Goal: Information Seeking & Learning: Learn about a topic

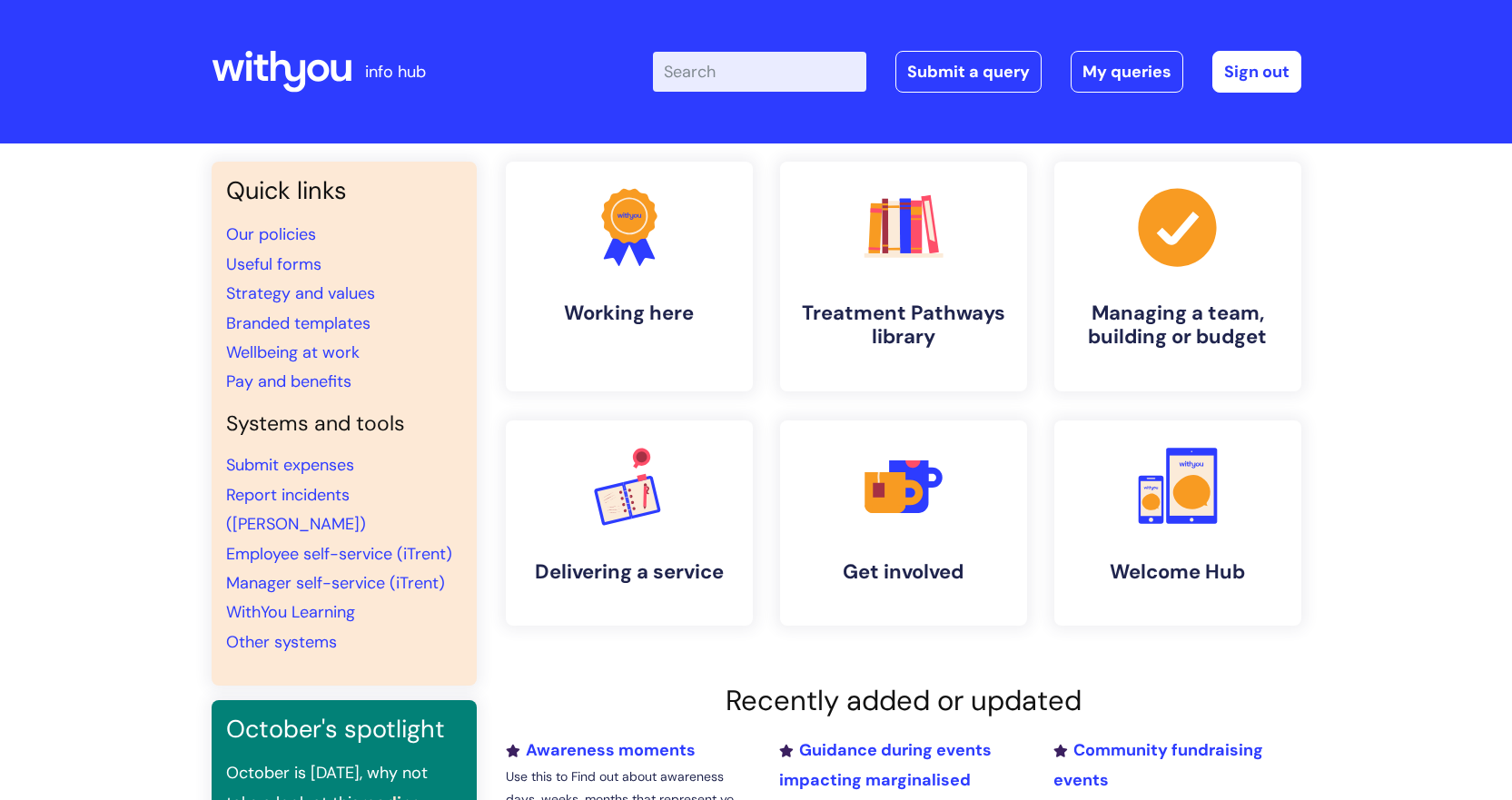
click at [713, 80] on input "Enter your search term here..." at bounding box center [759, 72] width 213 height 40
type input "harm reduction"
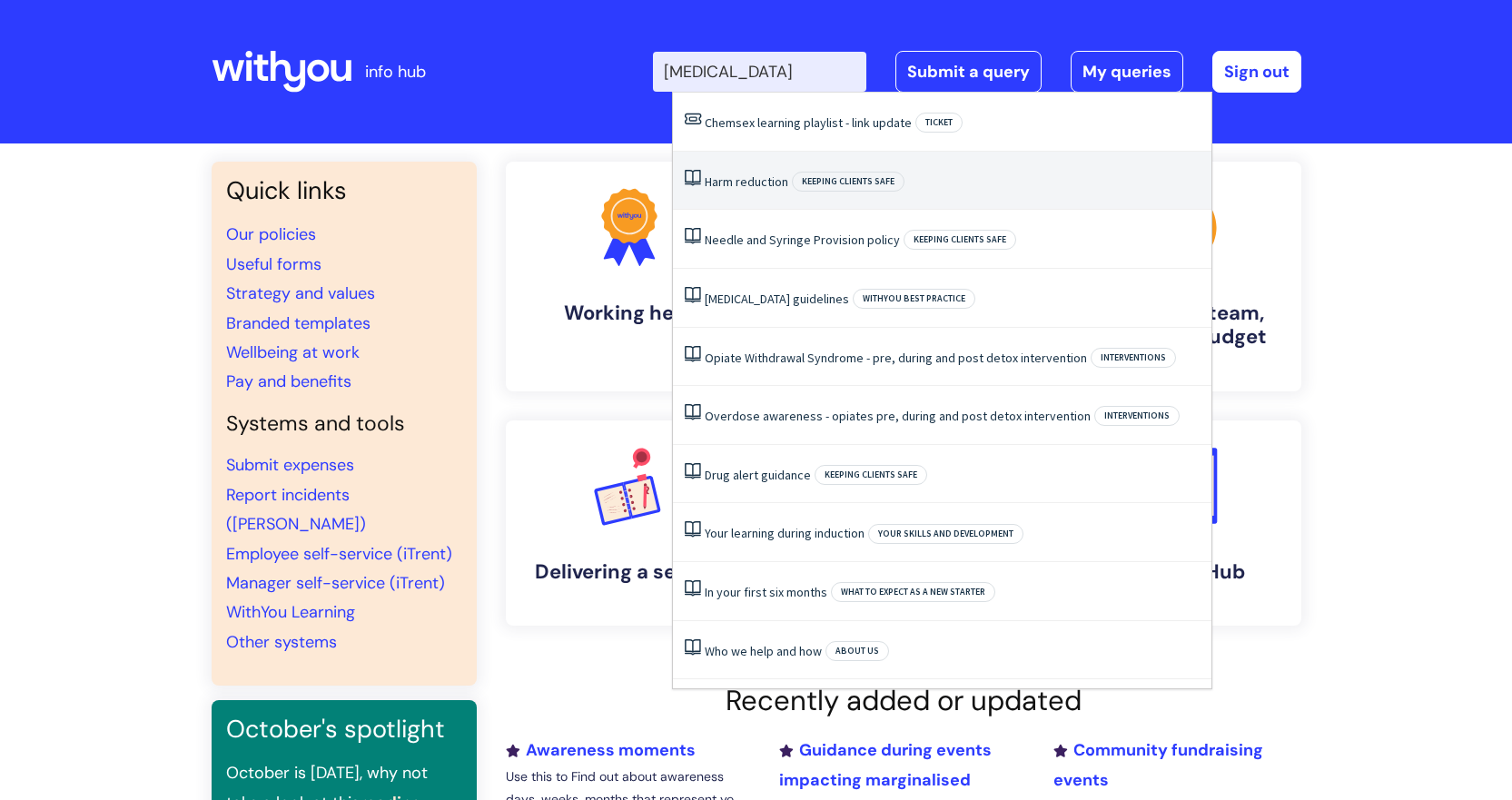
click at [738, 173] on span "reduction" at bounding box center [762, 182] width 52 height 17
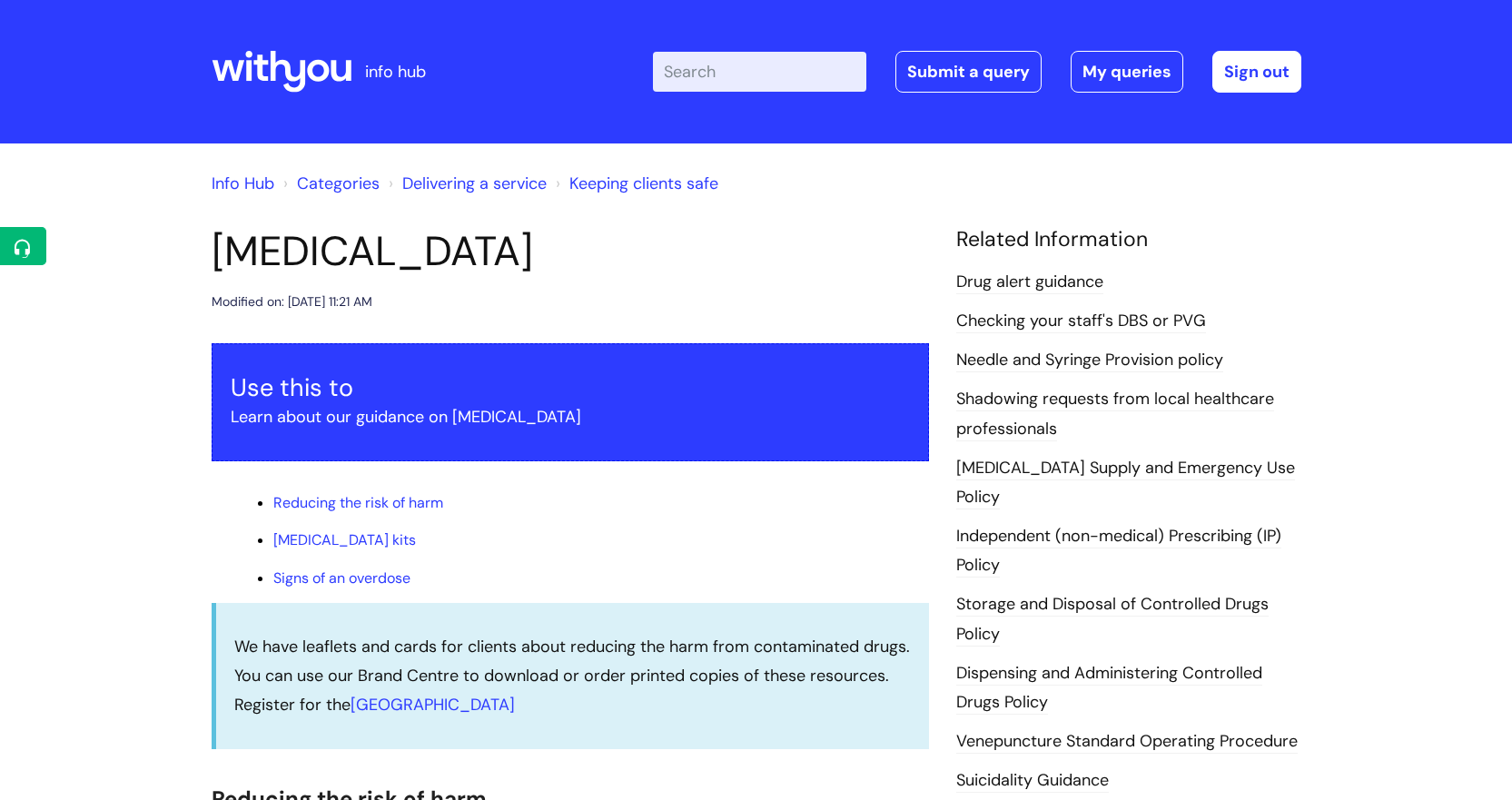
click at [640, 177] on link "Keeping clients safe" at bounding box center [644, 183] width 149 height 21
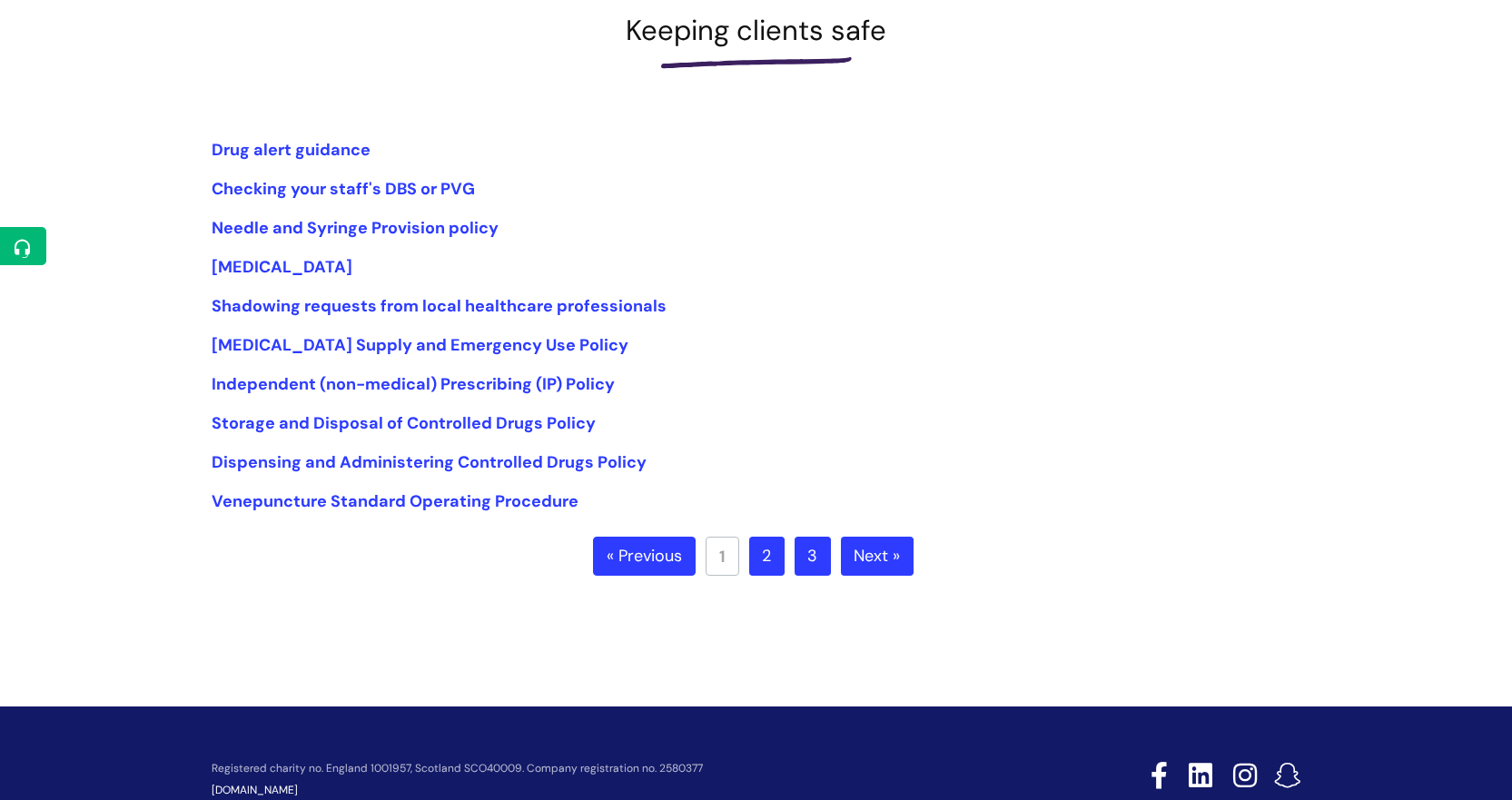
scroll to position [272, 0]
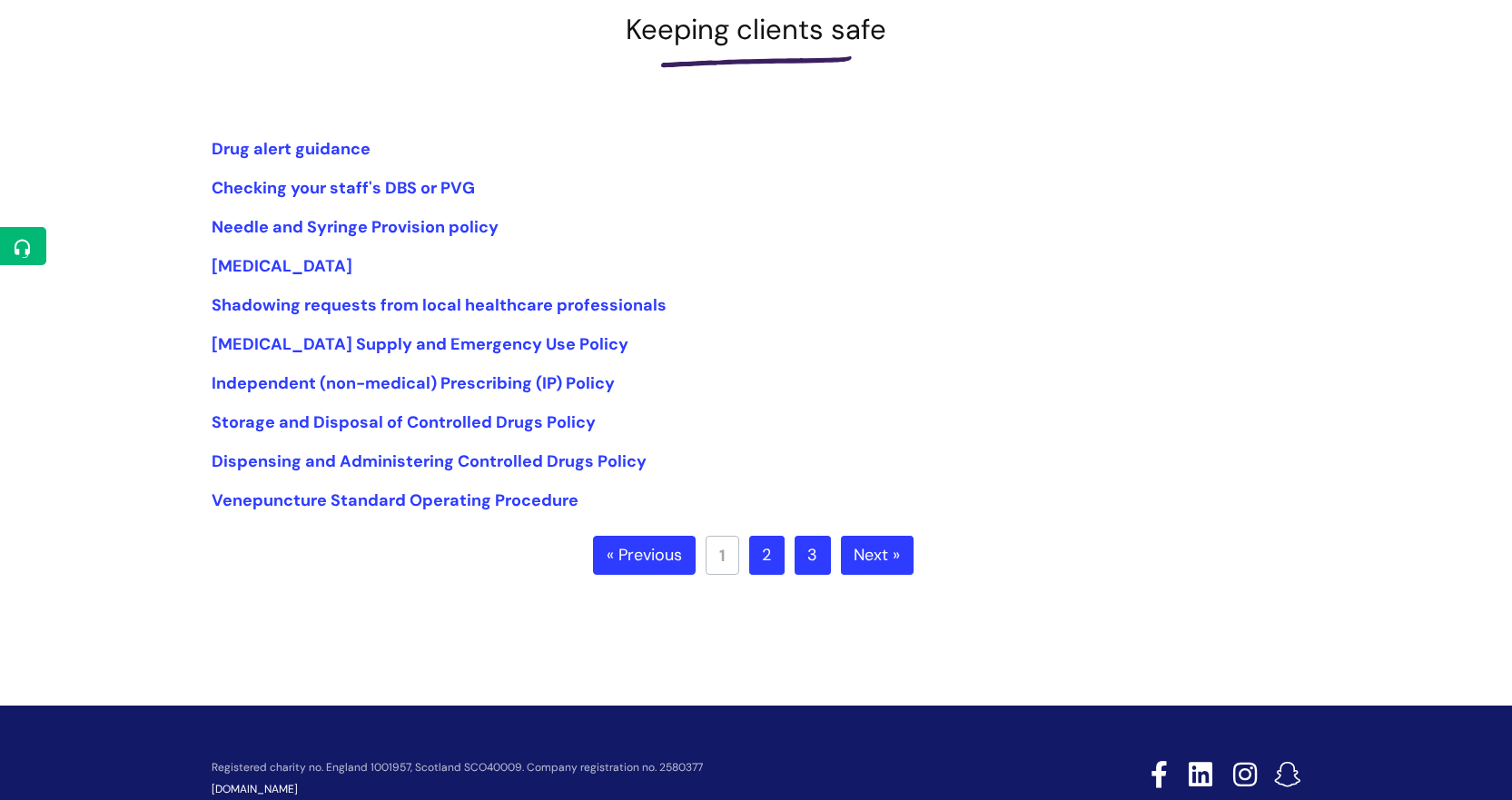
click at [768, 546] on link "2" at bounding box center [767, 556] width 35 height 40
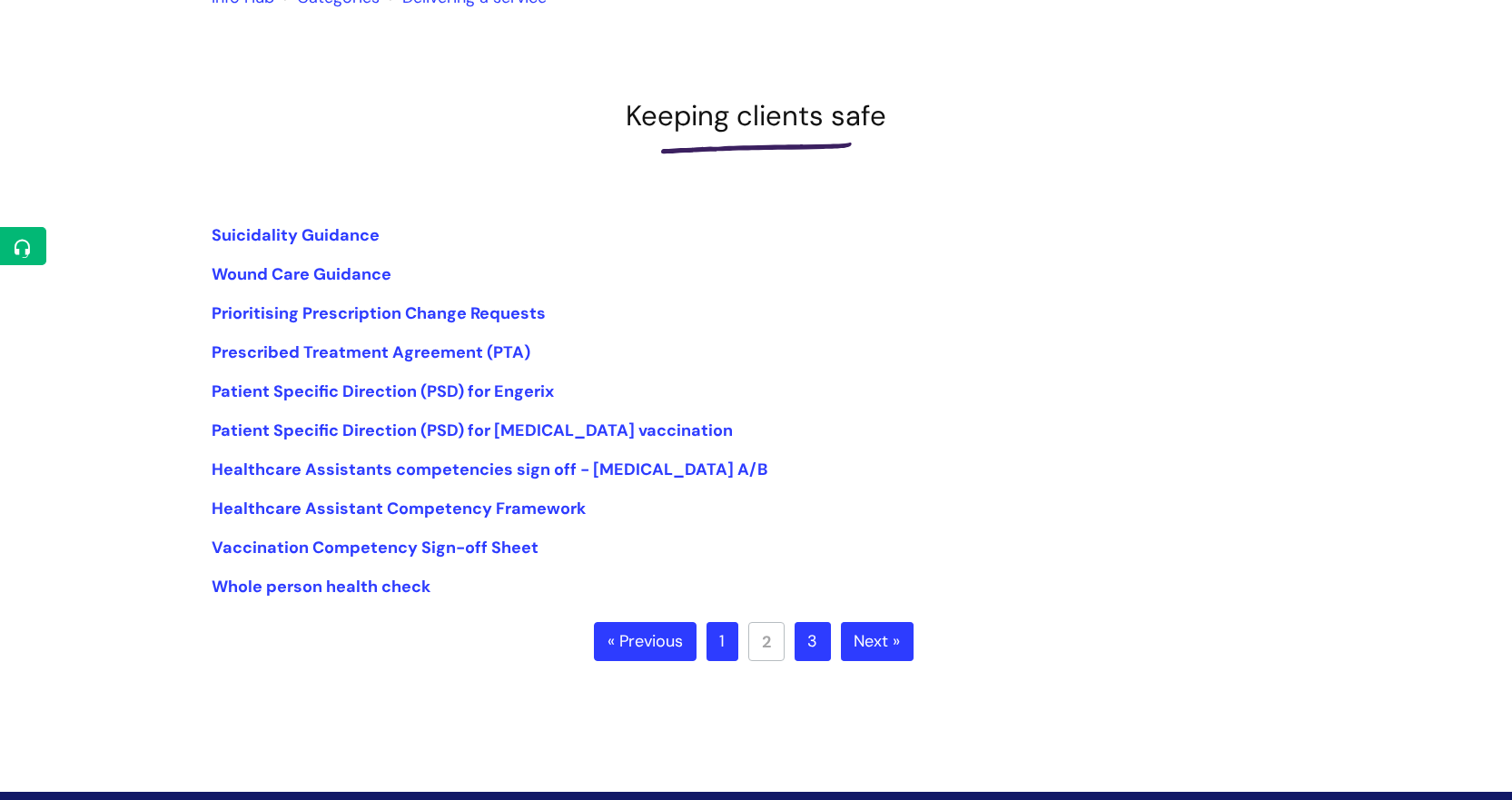
scroll to position [189, 0]
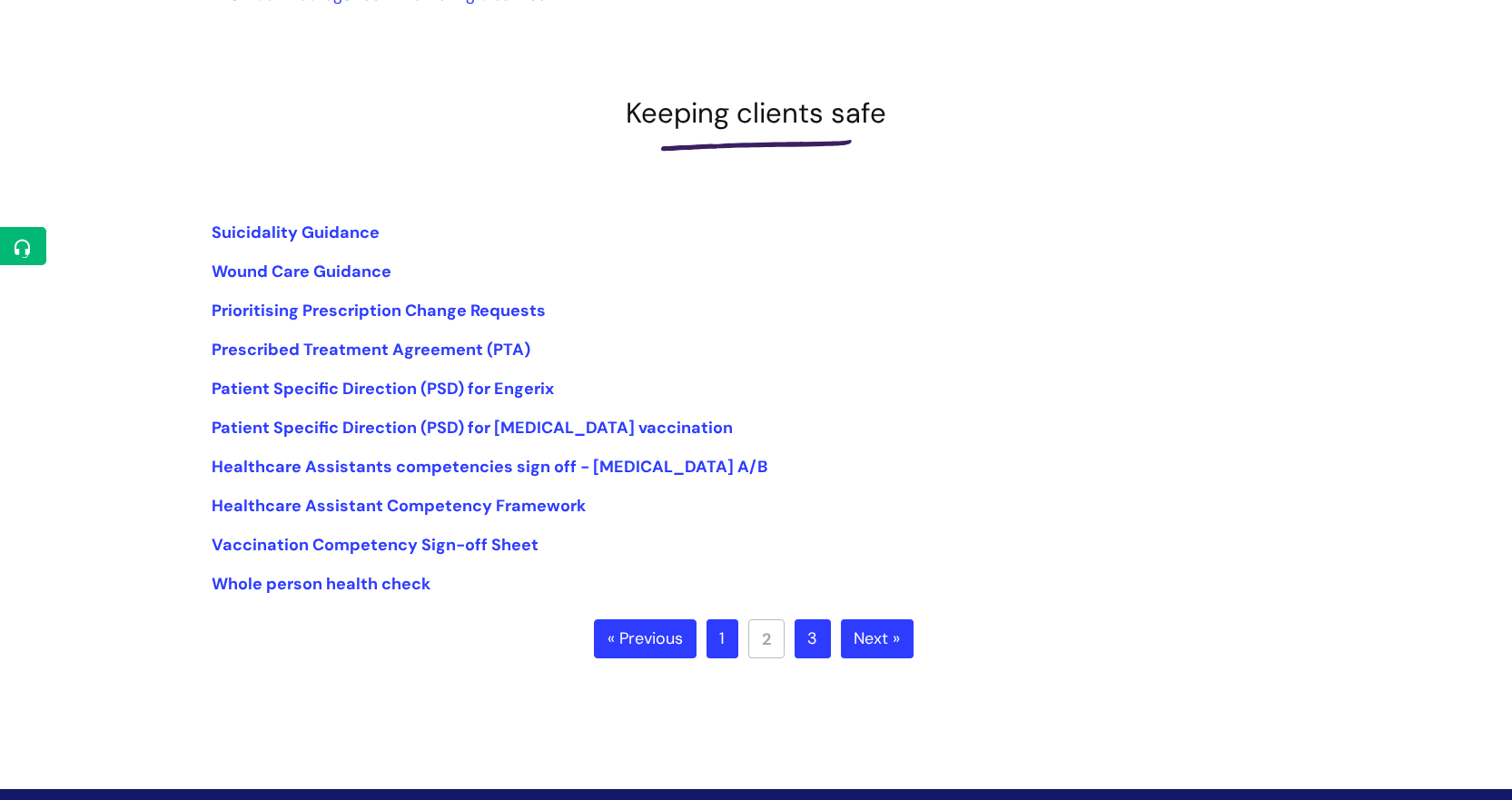
click at [810, 641] on link "3" at bounding box center [812, 639] width 36 height 40
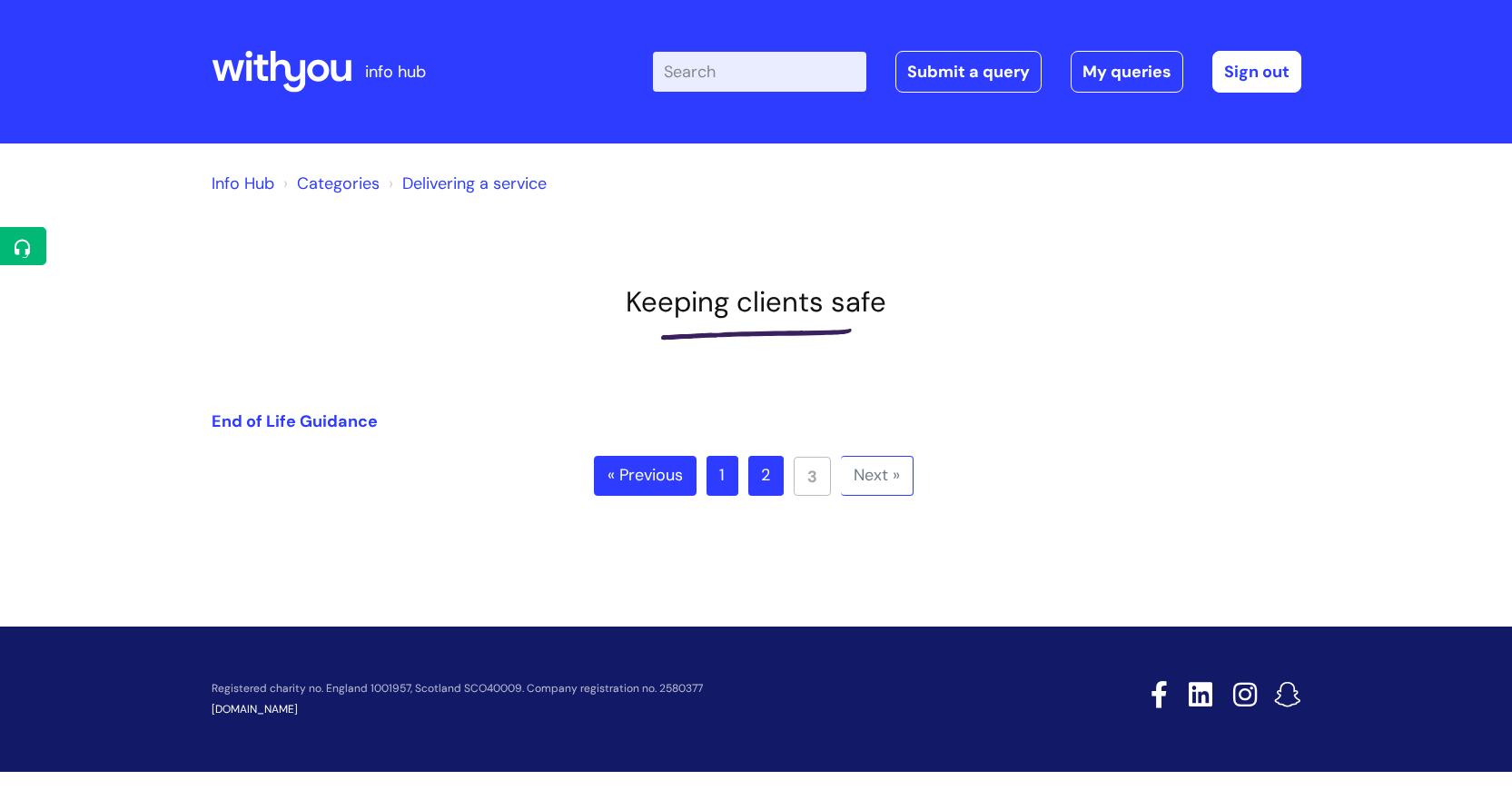
click at [724, 481] on link "1" at bounding box center [722, 476] width 32 height 40
